Goal: Find specific page/section: Find specific page/section

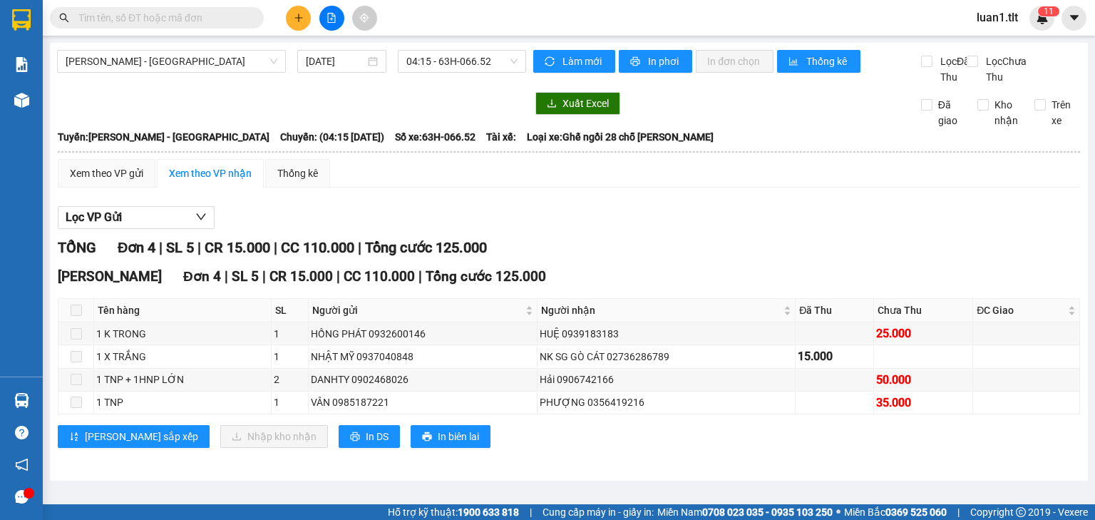
click at [608, 231] on section "Kết quả tìm kiếm ( 10000 ) Bộ lọc Ngày tạo đơn gần nhất Mã ĐH Trạng thái Món hà…" at bounding box center [547, 260] width 1095 height 520
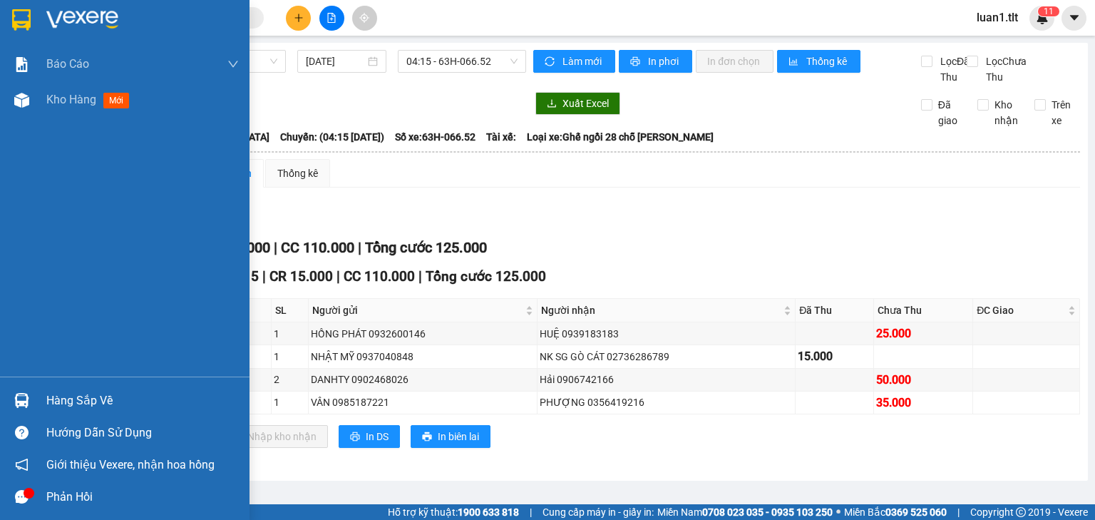
click at [37, 13] on div at bounding box center [125, 23] width 250 height 46
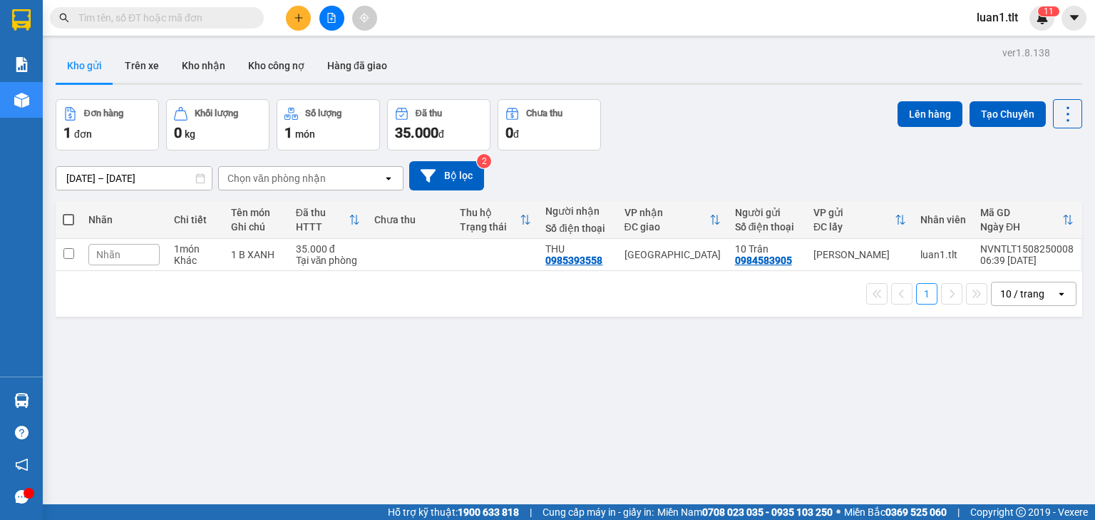
click at [136, 20] on input "text" at bounding box center [162, 18] width 168 height 16
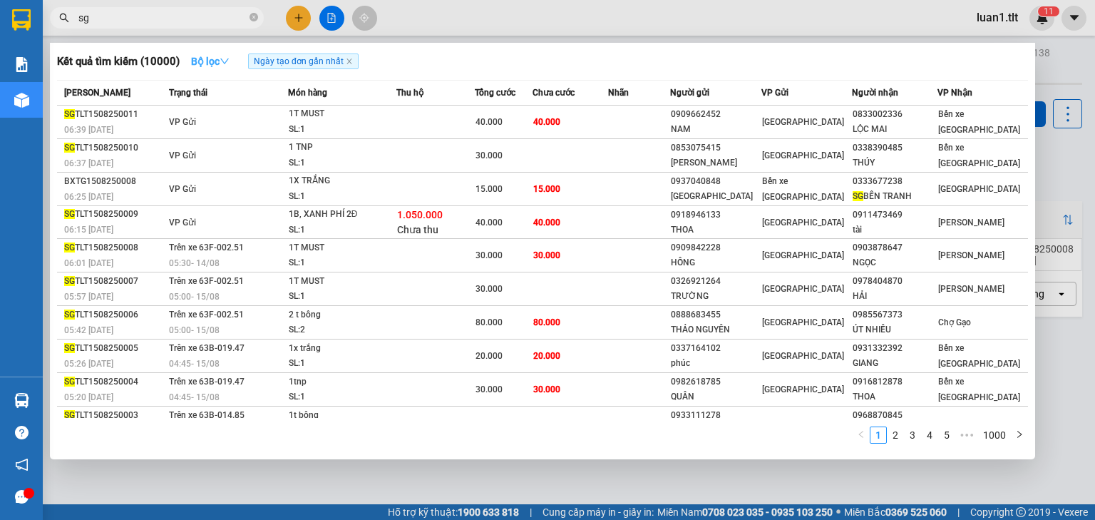
type input "sg"
click at [229, 61] on icon "down" at bounding box center [224, 61] width 9 height 6
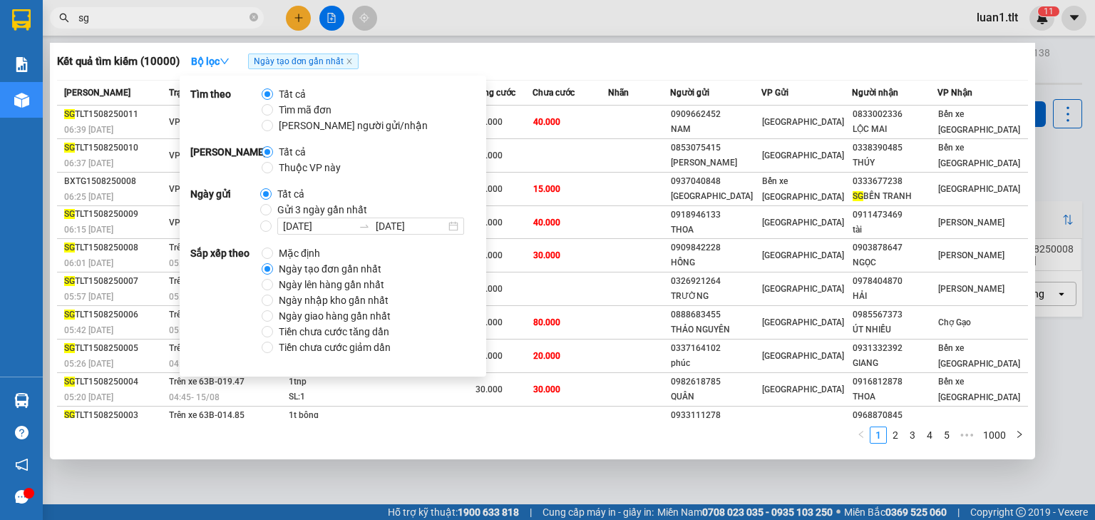
click at [291, 170] on span "Thuộc VP này" at bounding box center [309, 168] width 73 height 16
click at [273, 170] on input "Thuộc VP này" at bounding box center [267, 167] width 11 height 11
radio input "true"
radio input "false"
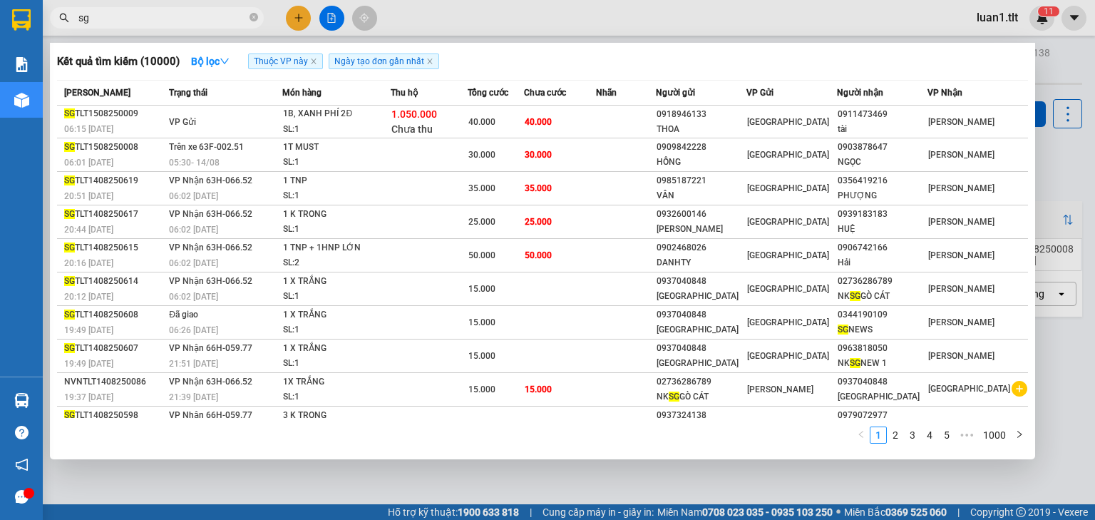
click at [602, 71] on div "Kết quả tìm kiếm ( 10000 ) Bộ lọc Thuộc VP này Ngày tạo đơn gần nhất" at bounding box center [542, 61] width 971 height 23
click at [193, 15] on input "sg" at bounding box center [162, 18] width 168 height 16
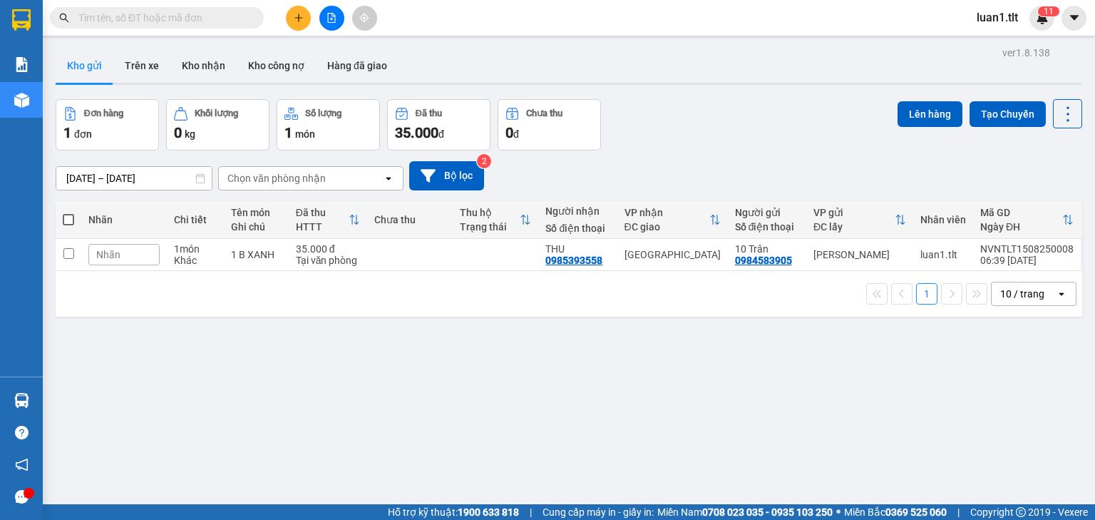
click at [213, 21] on input "text" at bounding box center [162, 18] width 168 height 16
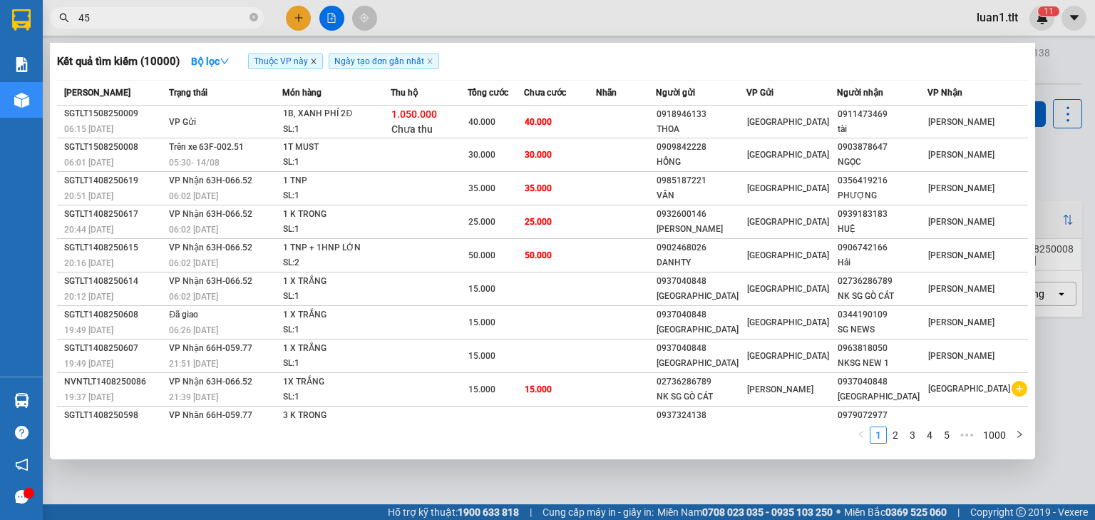
type input "45"
click at [314, 65] on icon "close" at bounding box center [313, 61] width 7 height 7
click at [160, 21] on input "45" at bounding box center [162, 18] width 168 height 16
